Goal: Information Seeking & Learning: Check status

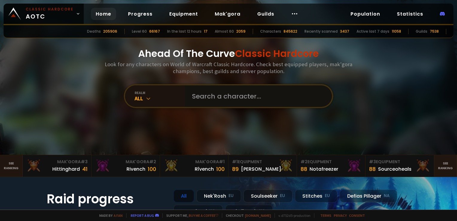
click at [190, 97] on input "text" at bounding box center [256, 96] width 136 height 22
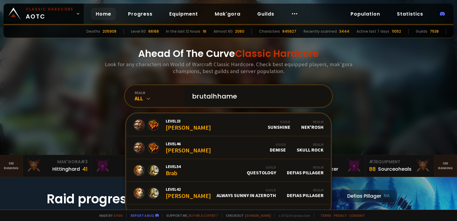
type input "brutalhhamer"
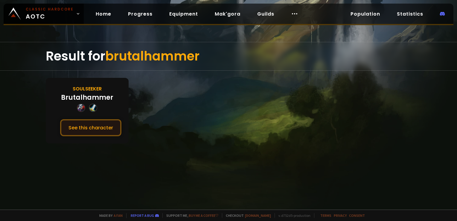
click at [84, 127] on button "See this character" at bounding box center [90, 127] width 61 height 17
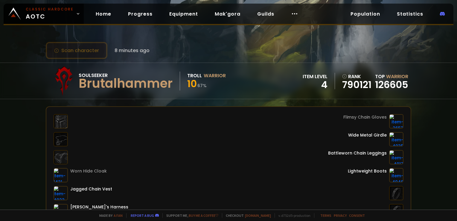
click at [74, 50] on button "Scan character" at bounding box center [77, 50] width 62 height 17
click at [166, 50] on div "Scan character 8 minutes ago" at bounding box center [228, 50] width 365 height 17
click at [80, 51] on button "Scan character" at bounding box center [77, 50] width 62 height 17
click at [301, 219] on div "Made by a fan Report a bug Support me, Buy me a coffee Checkout easycraft.io v.…" at bounding box center [228, 214] width 457 height 11
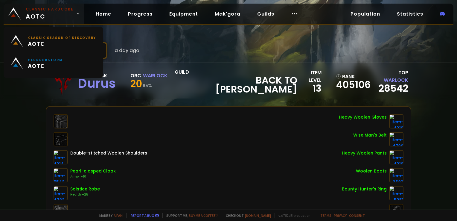
click at [44, 11] on small "Classic Hardcore" at bounding box center [50, 9] width 48 height 5
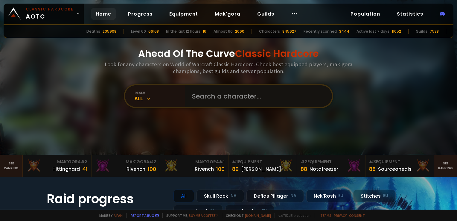
click at [194, 96] on input "text" at bounding box center [256, 96] width 136 height 22
type input "lesalek"
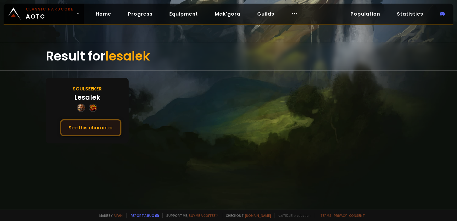
click at [89, 129] on button "See this character" at bounding box center [90, 127] width 61 height 17
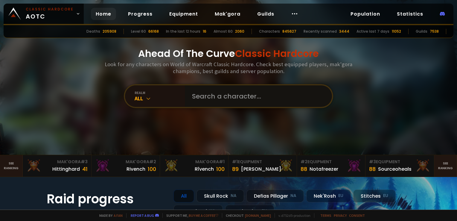
click at [207, 94] on input "text" at bounding box center [256, 96] width 136 height 22
type input "metalheart"
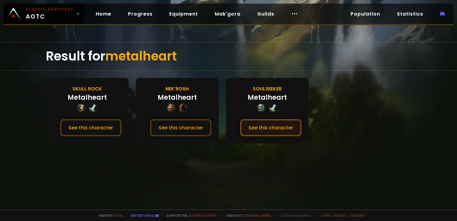
click at [269, 124] on button "See this character" at bounding box center [270, 127] width 61 height 17
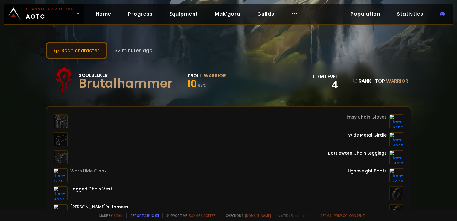
click at [88, 49] on button "Scan character" at bounding box center [77, 50] width 62 height 17
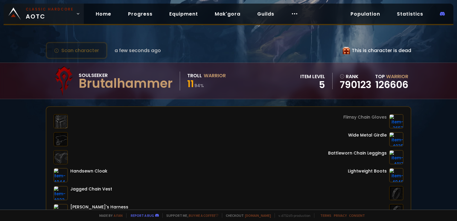
click at [36, 6] on link "Classic Hardcore AOTC" at bounding box center [44, 14] width 80 height 20
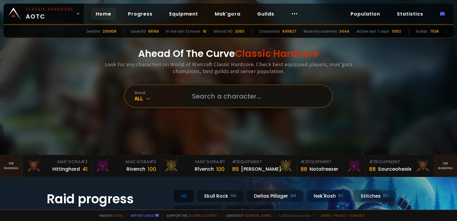
click at [197, 94] on input "text" at bounding box center [256, 96] width 136 height 22
type input "orkor"
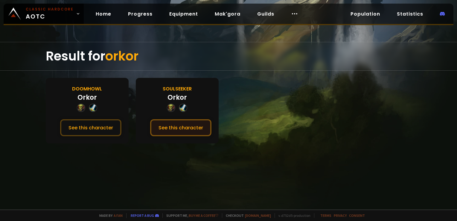
click at [197, 126] on button "See this character" at bounding box center [180, 127] width 61 height 17
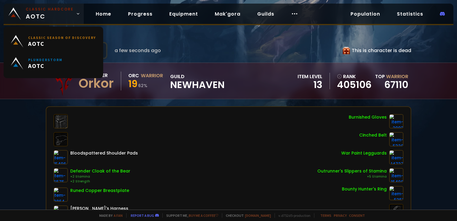
click at [50, 11] on small "Classic Hardcore" at bounding box center [50, 9] width 48 height 5
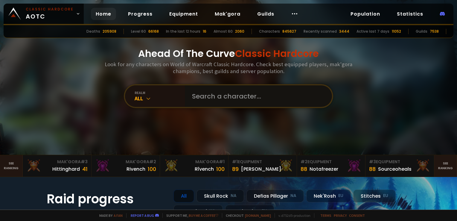
click at [209, 97] on input "text" at bounding box center [256, 96] width 136 height 22
type input "urfire"
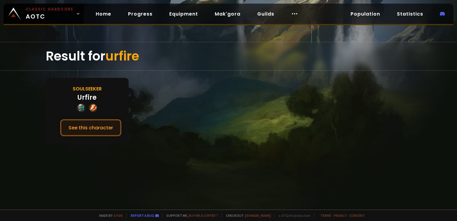
click at [105, 128] on button "See this character" at bounding box center [90, 127] width 61 height 17
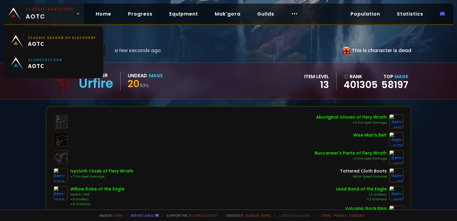
click at [50, 10] on small "Classic Hardcore" at bounding box center [50, 9] width 48 height 5
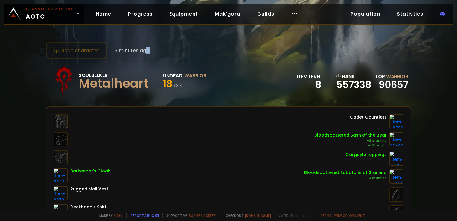
click at [147, 43] on div "Scan character 3 minutes ago" at bounding box center [98, 50] width 104 height 17
drag, startPoint x: 147, startPoint y: 43, endPoint x: 114, endPoint y: 41, distance: 33.2
click at [112, 41] on div "Scan character 3 minutes ago Soulseeker Metalheart Undead Warrior 18 73 % item …" at bounding box center [228, 104] width 457 height 209
click at [100, 53] on button "Scan character" at bounding box center [77, 50] width 62 height 17
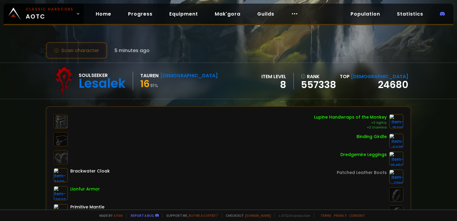
click at [85, 56] on button "Scan character" at bounding box center [77, 50] width 62 height 17
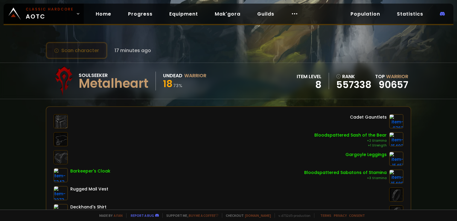
click at [86, 51] on button "Scan character" at bounding box center [77, 50] width 62 height 17
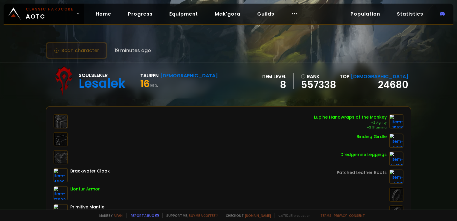
click at [76, 53] on button "Scan character" at bounding box center [77, 50] width 62 height 17
click at [157, 69] on div "Soulseeker [PERSON_NAME] [DEMOGRAPHIC_DATA] 16 91 %" at bounding box center [133, 81] width 169 height 30
